Goal: Transaction & Acquisition: Download file/media

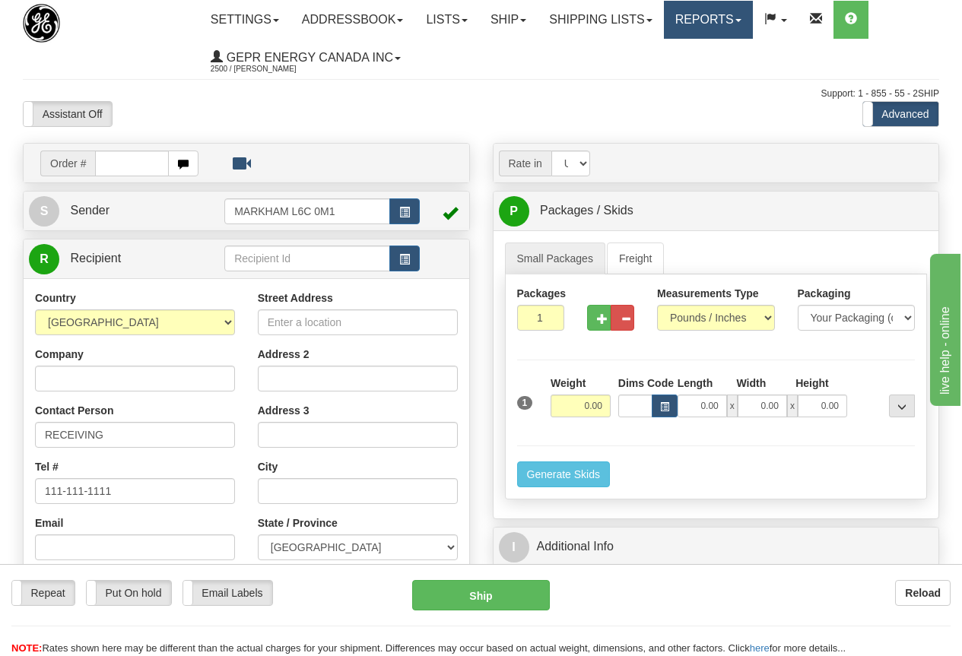
click at [711, 21] on link "Reports" at bounding box center [708, 20] width 89 height 38
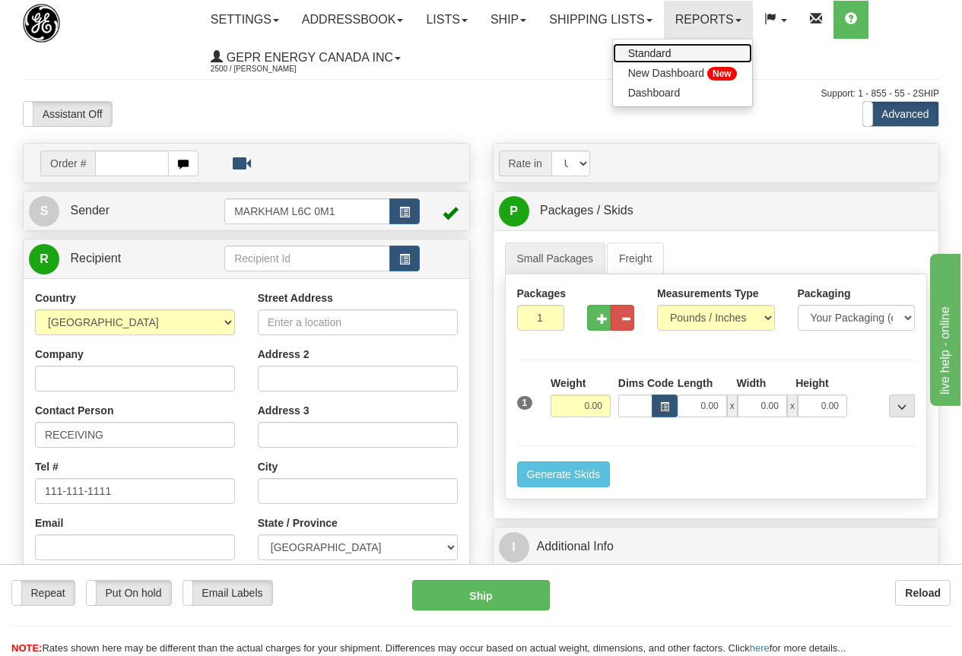
click at [671, 54] on span "Standard" at bounding box center [649, 53] width 43 height 12
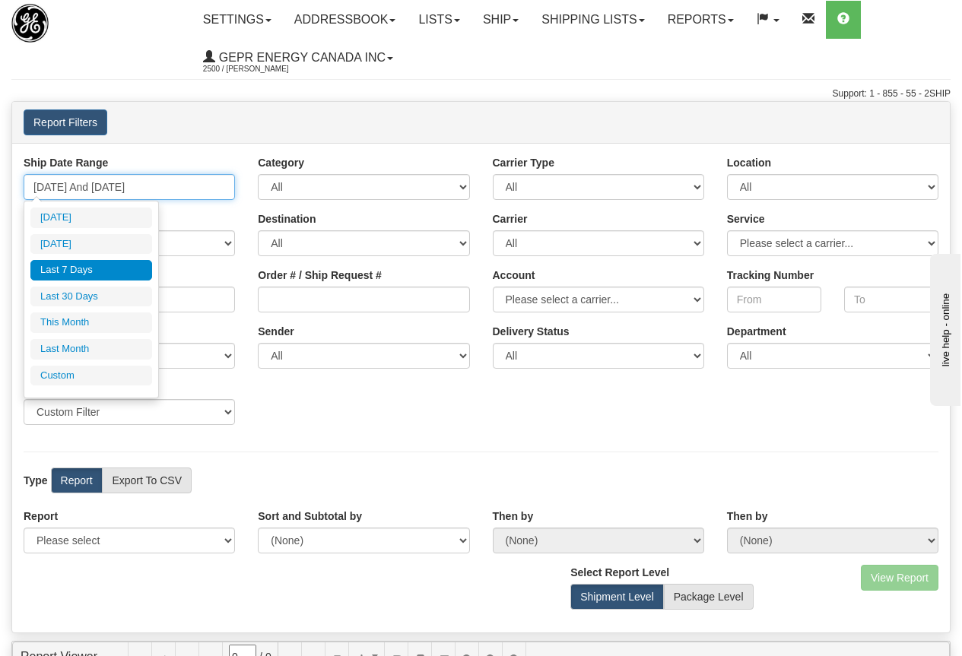
click at [116, 186] on input "[DATE] And [DATE]" at bounding box center [129, 187] width 211 height 26
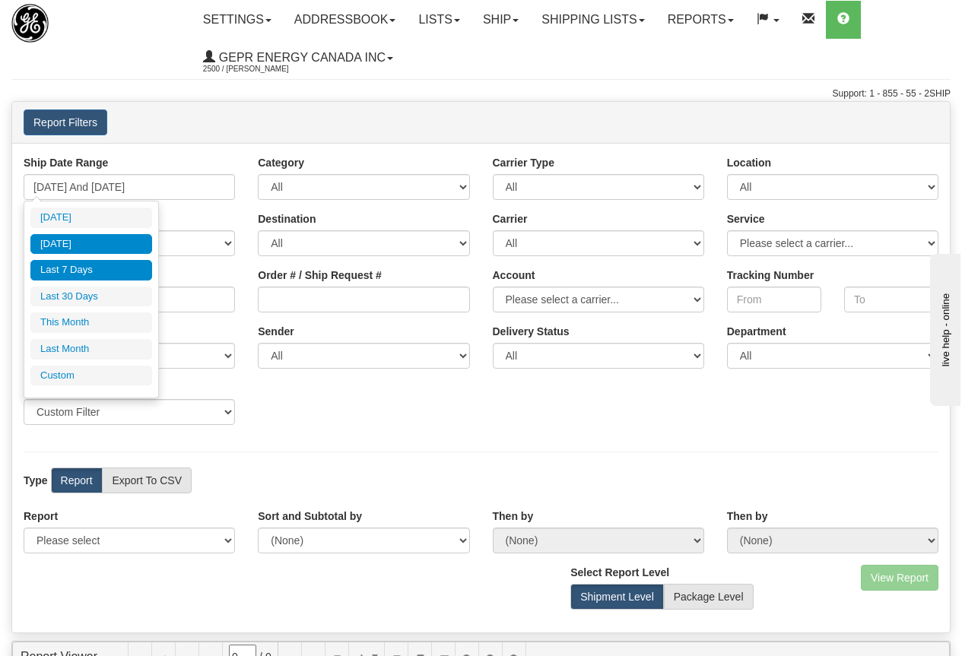
click at [78, 243] on li "[DATE]" at bounding box center [91, 244] width 122 height 21
type input "09/17/2025 And 09/17/2025"
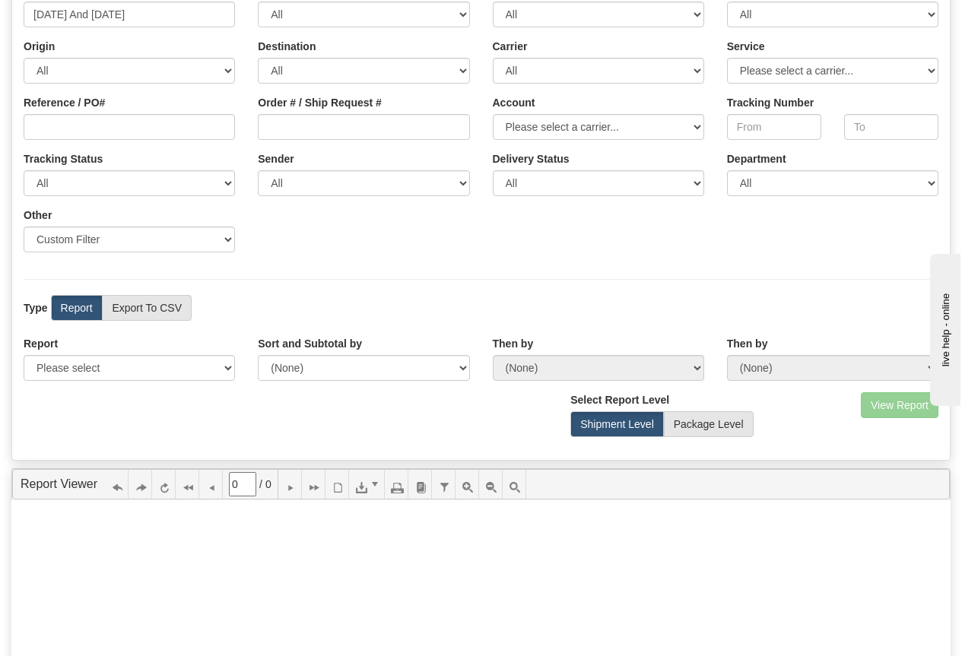
scroll to position [304, 0]
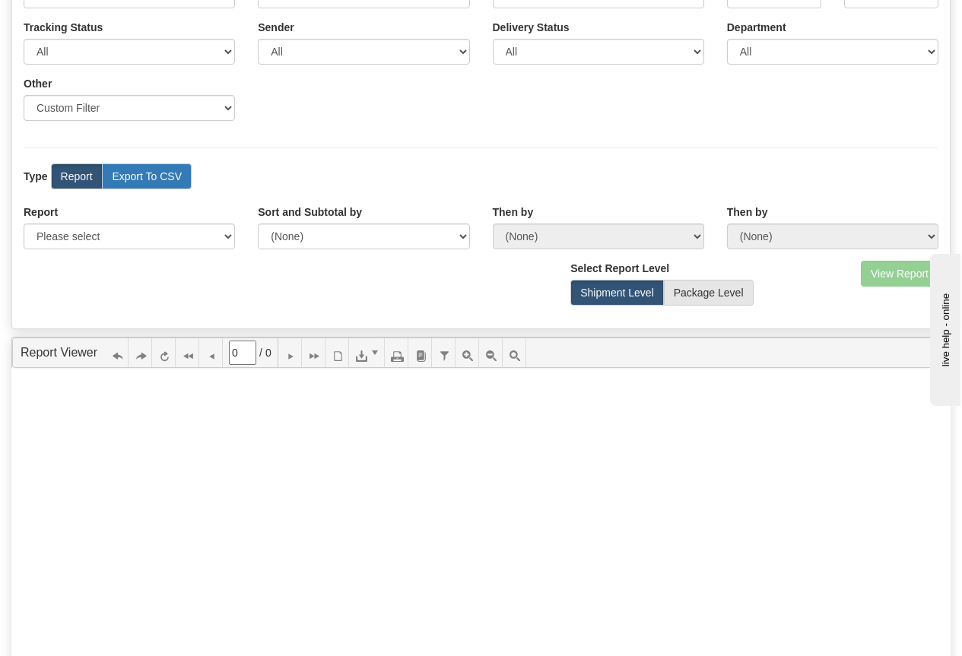
click at [167, 181] on label "Export To CSV" at bounding box center [147, 176] width 90 height 26
radio input "true"
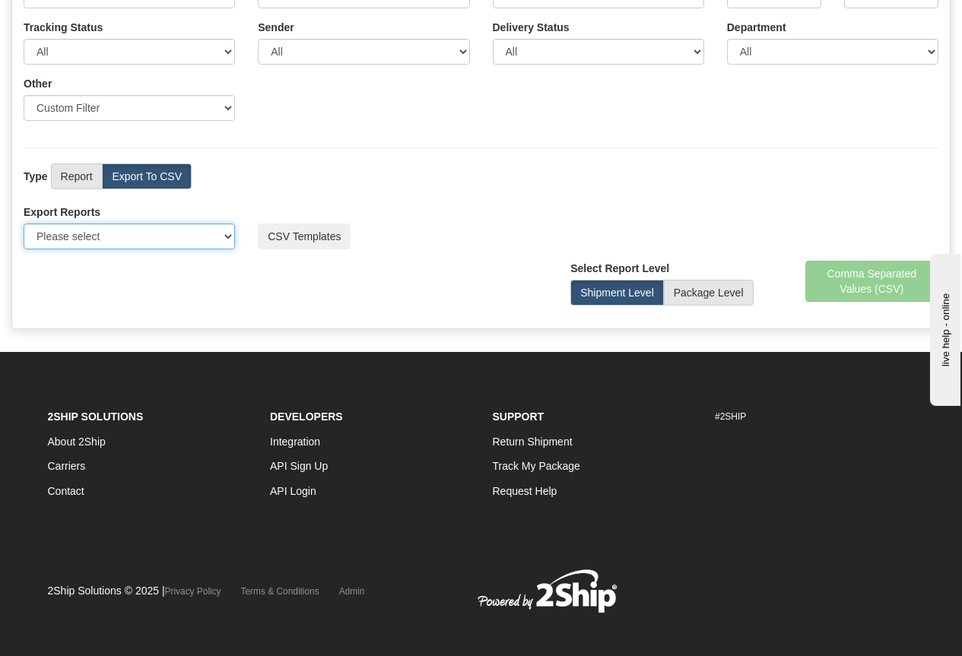
click at [130, 242] on select "Please select US Imports Section 321 US Imports Section 321 V2 US Imports Secti…" at bounding box center [129, 237] width 211 height 26
select select "211"
click at [24, 224] on select "Please select US Imports Section 321 US Imports Section 321 V2 US Imports Secti…" at bounding box center [129, 237] width 211 height 26
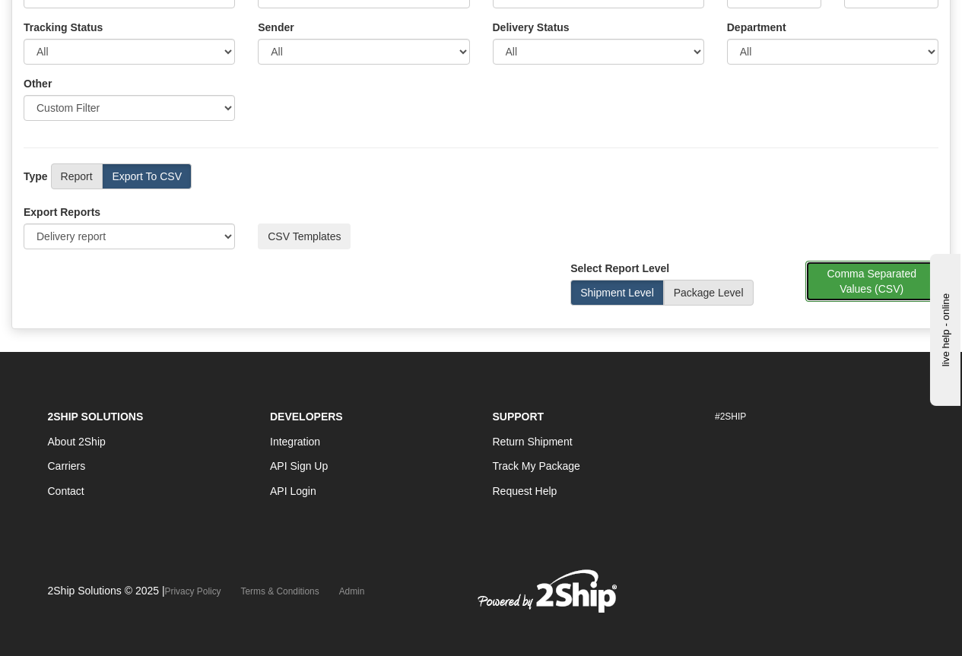
click at [880, 284] on button "Comma Separated Values (CSV)" at bounding box center [872, 281] width 134 height 41
